Goal: Information Seeking & Learning: Learn about a topic

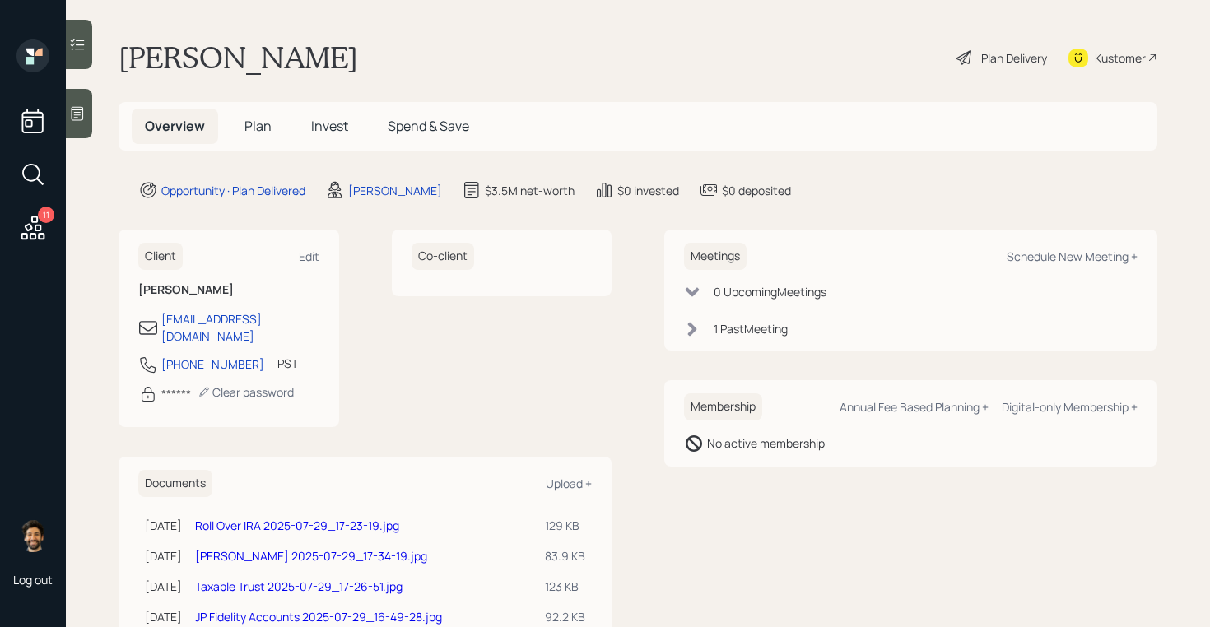
click at [337, 128] on span "Invest" at bounding box center [329, 126] width 37 height 18
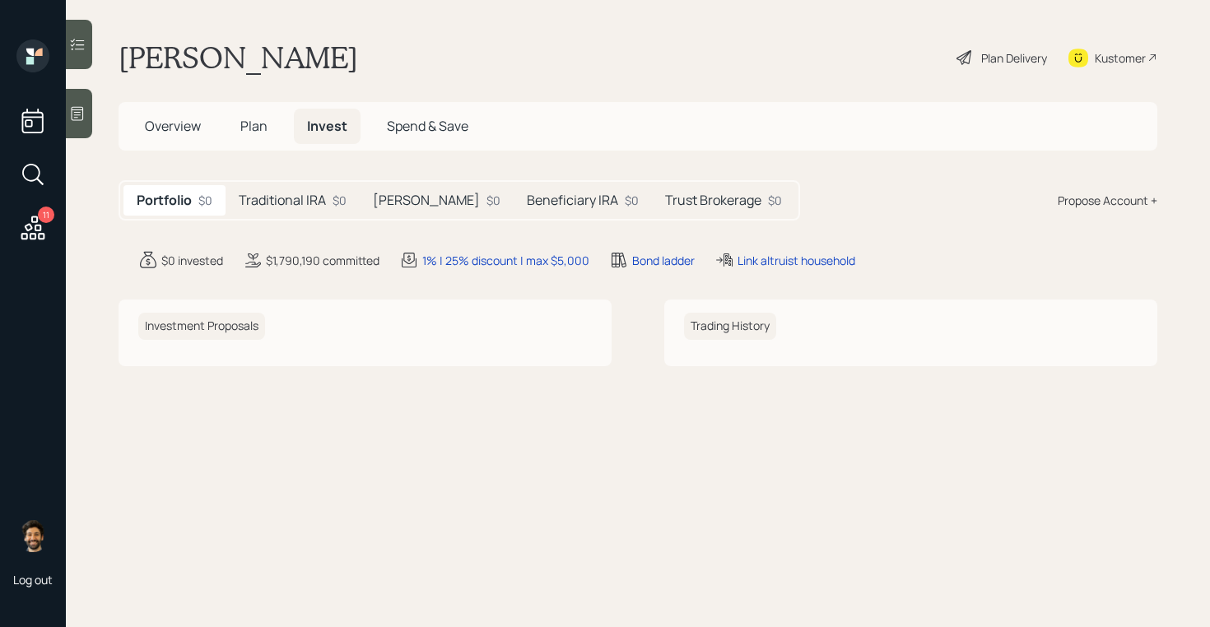
click at [318, 189] on div "Traditional IRA $0" at bounding box center [292, 200] width 134 height 30
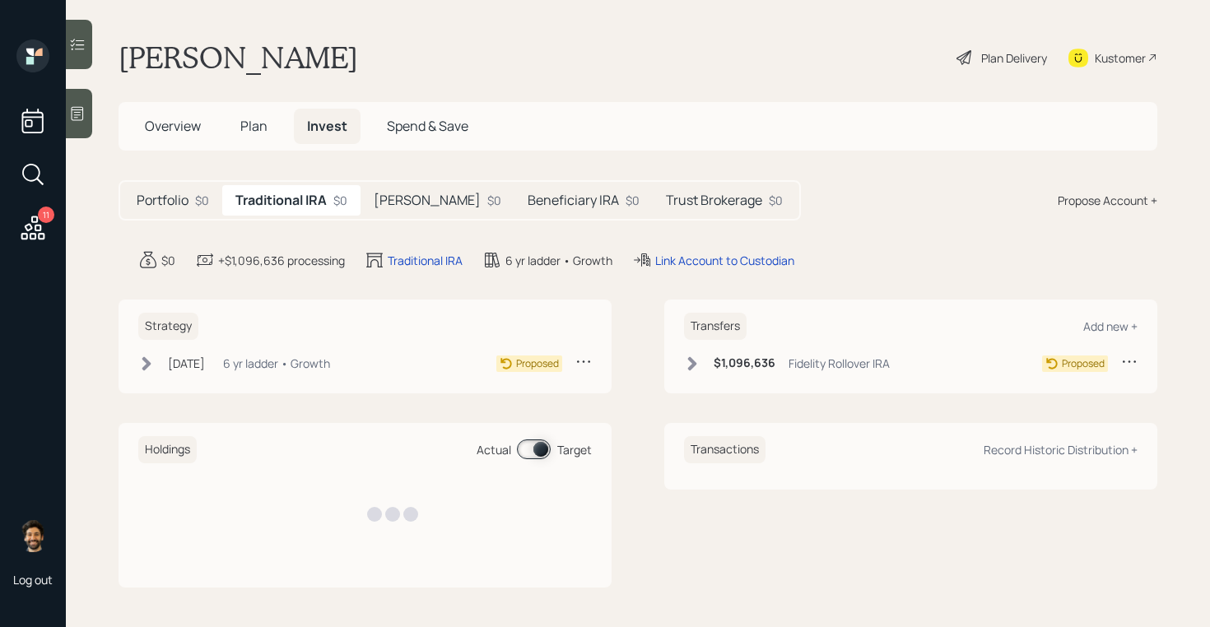
click at [394, 202] on h5 "Roth IRA" at bounding box center [427, 201] width 107 height 16
click at [527, 195] on h5 "Beneficiary IRA" at bounding box center [572, 201] width 91 height 16
click at [667, 196] on h5 "Trust Brokerage" at bounding box center [715, 201] width 96 height 16
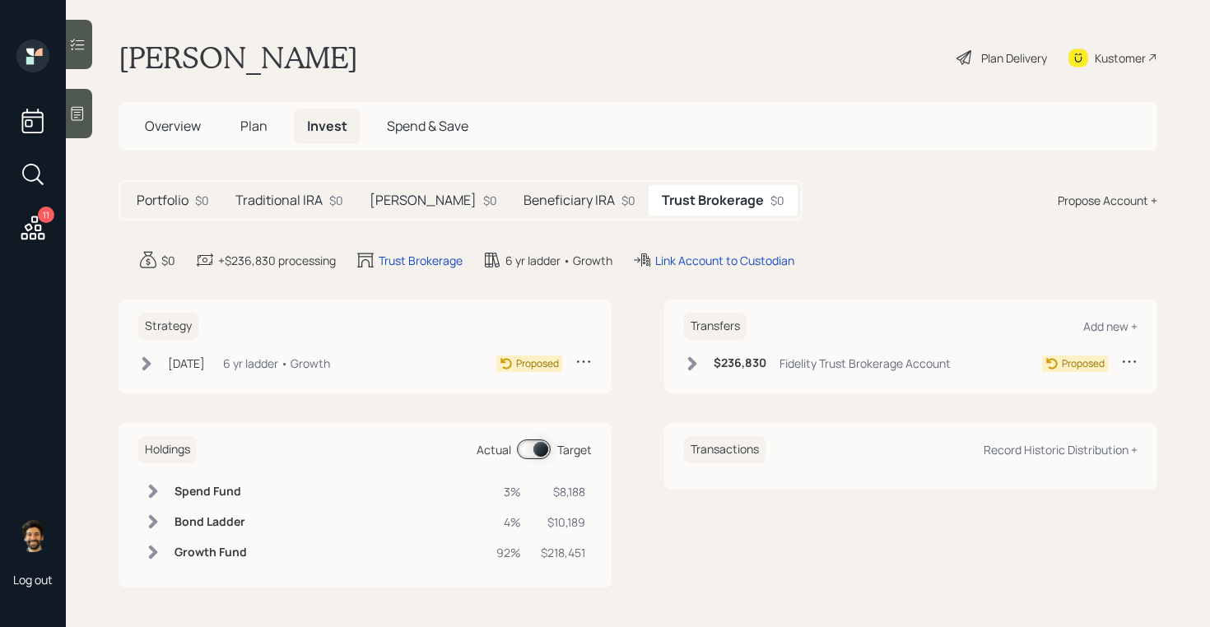
click at [288, 199] on h5 "Traditional IRA" at bounding box center [278, 201] width 87 height 16
